Goal: Task Accomplishment & Management: Use online tool/utility

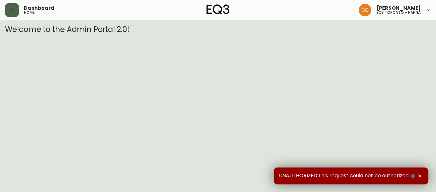
click at [10, 15] on button "button" at bounding box center [12, 10] width 14 height 14
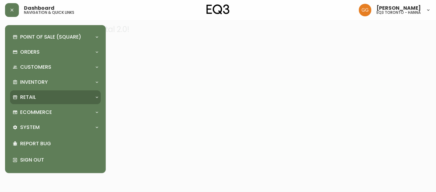
click at [29, 96] on p "Retail" at bounding box center [28, 97] width 16 height 7
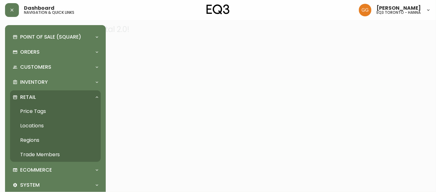
click at [38, 112] on link "Price Tags" at bounding box center [55, 111] width 91 height 14
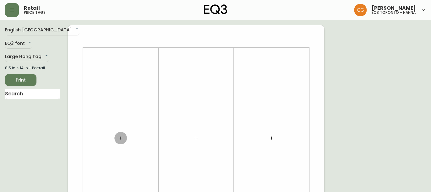
click at [116, 141] on button "button" at bounding box center [120, 138] width 13 height 13
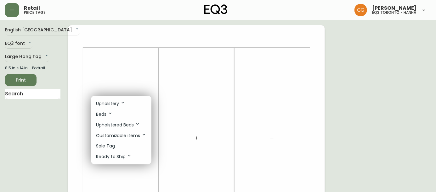
click at [115, 103] on p "Upholstery" at bounding box center [110, 103] width 29 height 7
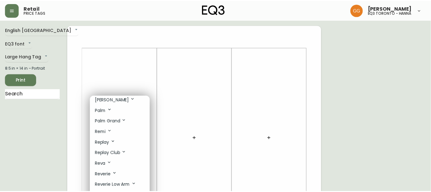
scroll to position [257, 0]
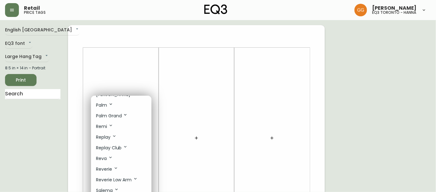
click at [109, 60] on div at bounding box center [218, 96] width 436 height 192
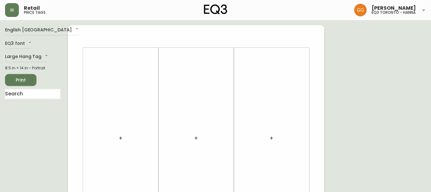
click at [120, 142] on button "button" at bounding box center [120, 138] width 13 height 13
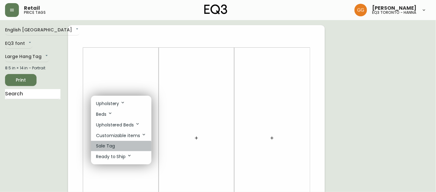
click at [116, 150] on li "Sale Tag" at bounding box center [121, 146] width 60 height 10
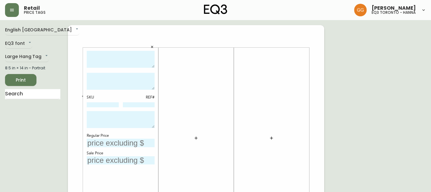
click at [108, 58] on textarea at bounding box center [121, 59] width 68 height 17
type textarea "Remi 87" Sofa"
click at [108, 84] on textarea at bounding box center [121, 81] width 68 height 17
type textarea "As shown in: Valley Cream"
click at [104, 54] on textarea "Remi 87" Sofa" at bounding box center [121, 59] width 68 height 17
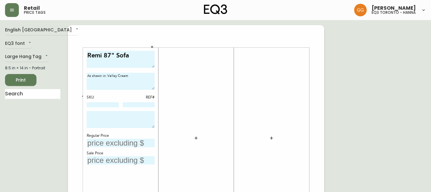
click at [115, 55] on textarea "Remi 87" Sofa" at bounding box center [121, 59] width 68 height 17
type textarea "Remi 87" Button Sofa"
click at [111, 143] on input "text" at bounding box center [121, 143] width 68 height 8
type input "$2999"
drag, startPoint x: 114, startPoint y: 160, endPoint x: 126, endPoint y: 158, distance: 11.8
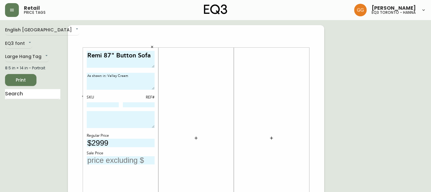
click at [114, 160] on input "text" at bounding box center [121, 161] width 68 height 8
type input "$1499.5"
click at [29, 78] on span "Print" at bounding box center [20, 80] width 21 height 8
click at [20, 78] on span "Print" at bounding box center [20, 80] width 21 height 8
